Goal: Transaction & Acquisition: Purchase product/service

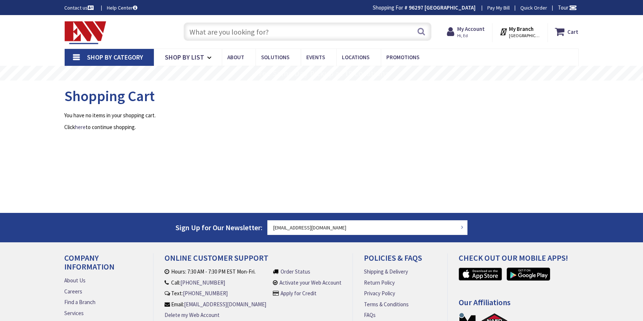
click at [193, 23] on input "text" at bounding box center [308, 31] width 248 height 18
type input "[GEOGRAPHIC_DATA], [GEOGRAPHIC_DATA]"
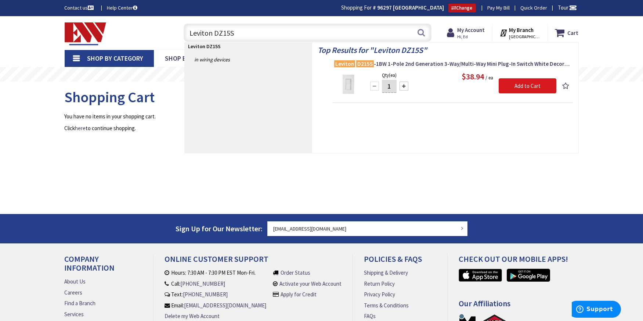
type input "Leviton DZ15S"
click at [533, 84] on input "Add to Cart" at bounding box center [528, 85] width 58 height 15
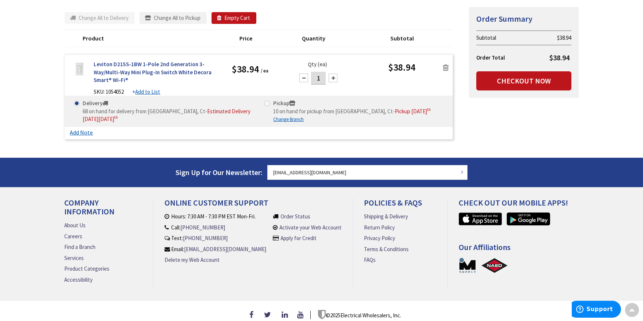
scroll to position [107, 0]
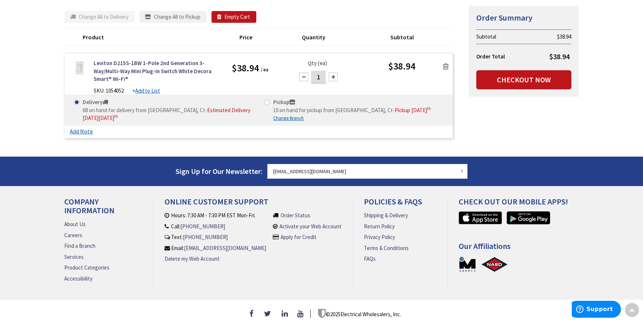
click at [267, 101] on span at bounding box center [267, 102] width 6 height 6
click at [267, 101] on input "Pickup 10 on hand for pickup from New Haven, Ct - Pickup Monday, September 8 th" at bounding box center [268, 101] width 5 height 5
radio input "true"
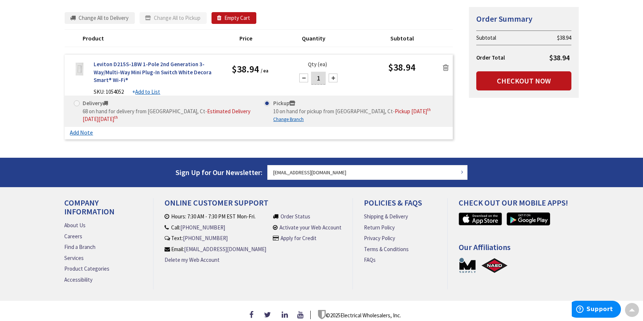
scroll to position [107, 0]
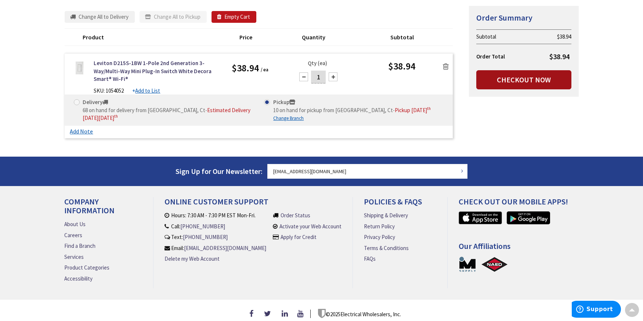
click at [517, 79] on link "Checkout Now" at bounding box center [523, 79] width 95 height 19
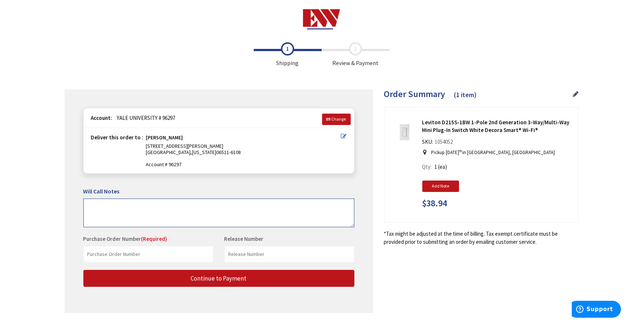
click at [169, 206] on textarea at bounding box center [218, 212] width 271 height 29
click at [110, 254] on input "text" at bounding box center [148, 254] width 130 height 17
click at [311, 172] on div "Deliver this order to : Ed Fortin 240 SARGENT DR NEW HAVEN, Connecticut 06511-6…" at bounding box center [219, 150] width 270 height 45
click at [340, 118] on span "Change" at bounding box center [339, 119] width 15 height 6
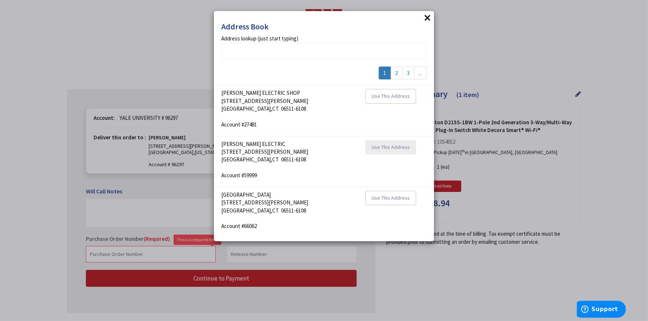
click at [391, 147] on span "Use This Address" at bounding box center [391, 147] width 38 height 7
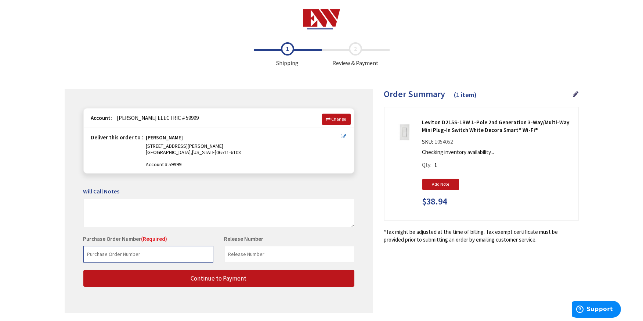
click at [92, 255] on input "text" at bounding box center [148, 254] width 130 height 17
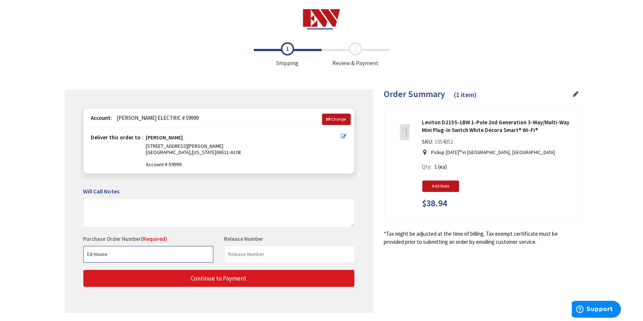
type input "Ed House"
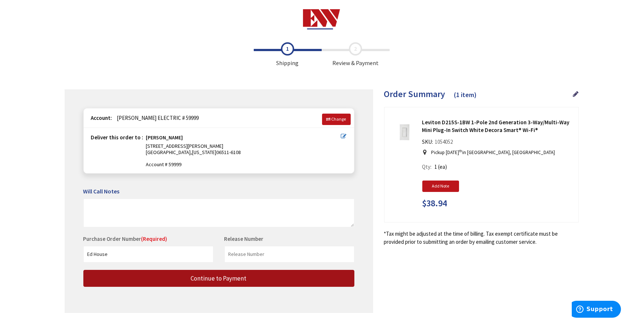
click at [206, 276] on span "Continue to Payment" at bounding box center [219, 278] width 56 height 8
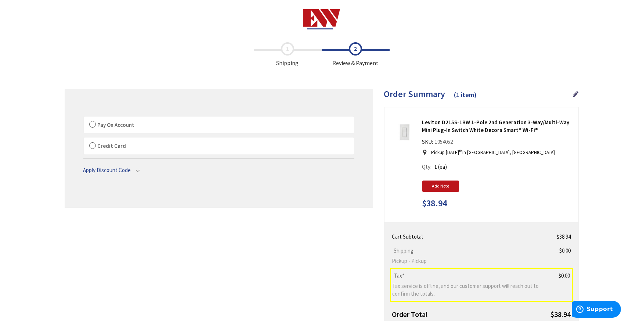
click at [93, 125] on label "Pay On Account" at bounding box center [219, 124] width 270 height 17
click at [84, 118] on input "Pay On Account" at bounding box center [84, 118] width 0 height 0
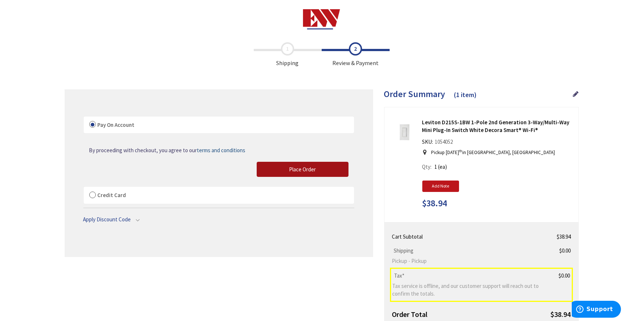
drag, startPoint x: 287, startPoint y: 166, endPoint x: 263, endPoint y: 186, distance: 31.5
click at [287, 166] on button "Place Order" at bounding box center [303, 169] width 92 height 15
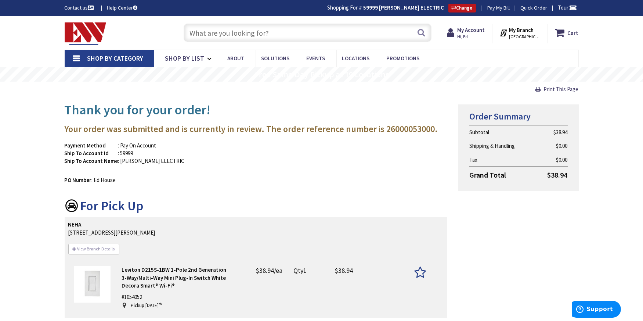
scroll to position [192, 0]
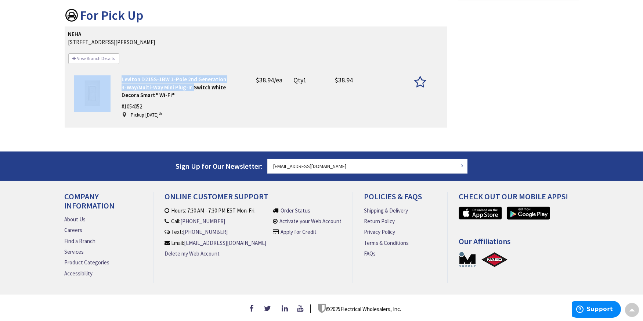
drag, startPoint x: 142, startPoint y: 76, endPoint x: 185, endPoint y: 72, distance: 43.1
click at [185, 72] on div "Leviton D215S-1BW 1-Pole 2nd Generation 3-Way/Multi-Way Mini Plug-In Switch Whi…" at bounding box center [256, 96] width 376 height 56
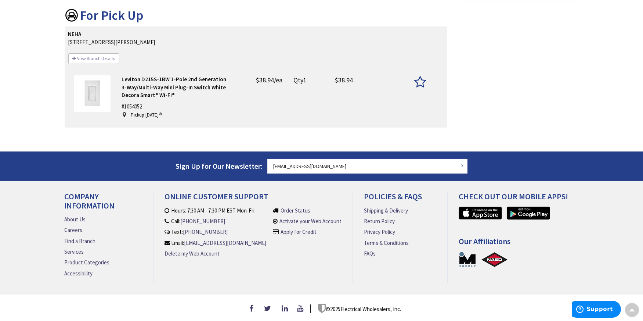
click at [171, 77] on strong "Leviton D215S-1BW 1-Pole 2nd Generation 3-Way/Multi-Way Mini Plug-In Switch Whi…" at bounding box center [174, 87] width 105 height 23
drag, startPoint x: 122, startPoint y: 76, endPoint x: 225, endPoint y: 83, distance: 103.7
click at [225, 83] on p "Leviton D215S-1BW 1-Pole 2nd Generation 3-Way/Multi-Way Mini Plug-In Switch Whi…" at bounding box center [175, 86] width 107 height 23
copy strong "Leviton D215S-1BW 1-Pole 2nd Generation 3-Way/Multi-Way Mini Plug-In Switch Whi…"
click at [325, 122] on div "NEHA [STREET_ADDRESS][PERSON_NAME] View Branch Details [PHONE_NUMBER] [DATE] 07…" at bounding box center [256, 76] width 383 height 101
